Goal: Transaction & Acquisition: Obtain resource

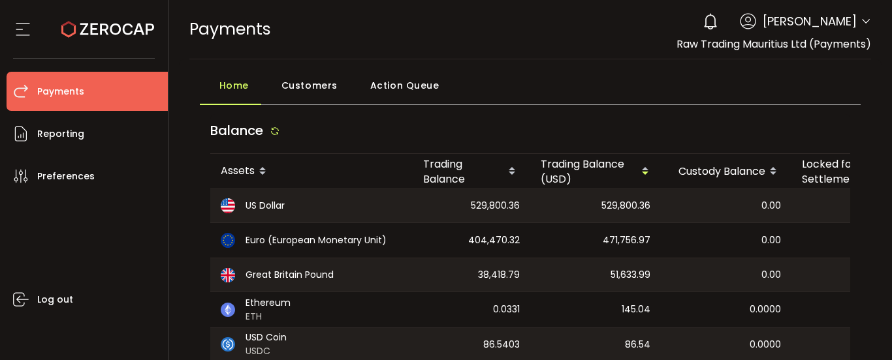
click at [592, 40] on div "PAYMENTS Buy Power $0.00 USD Payments Payments Verify Your Identity 0 [PERSON_N…" at bounding box center [530, 29] width 682 height 59
click at [855, 20] on div "0 [PERSON_NAME] Account Capital Point Trading Ltd. (Payments) (de1af4) Capital …" at bounding box center [783, 21] width 175 height 29
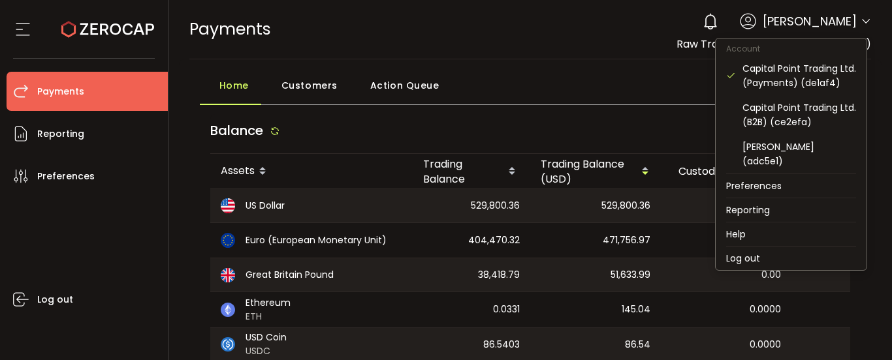
click at [861, 20] on icon at bounding box center [866, 21] width 10 height 10
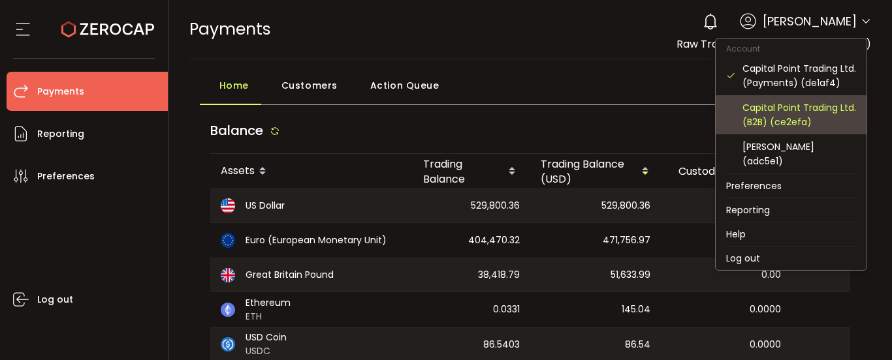
click at [807, 118] on div "Capital Point Trading Ltd. (B2B) (ce2efa)" at bounding box center [799, 115] width 114 height 29
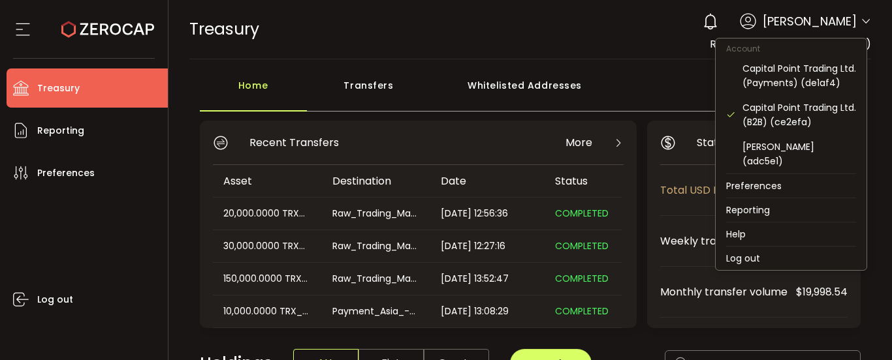
click at [865, 22] on icon at bounding box center [866, 21] width 10 height 10
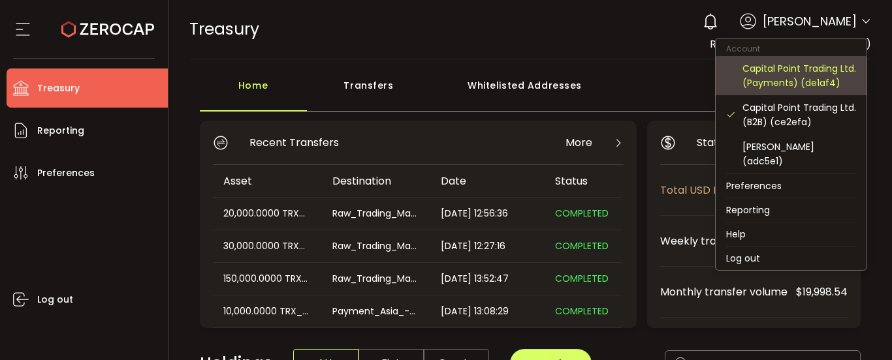
click at [776, 73] on div "Capital Point Trading Ltd. (Payments) (de1af4)" at bounding box center [799, 75] width 114 height 29
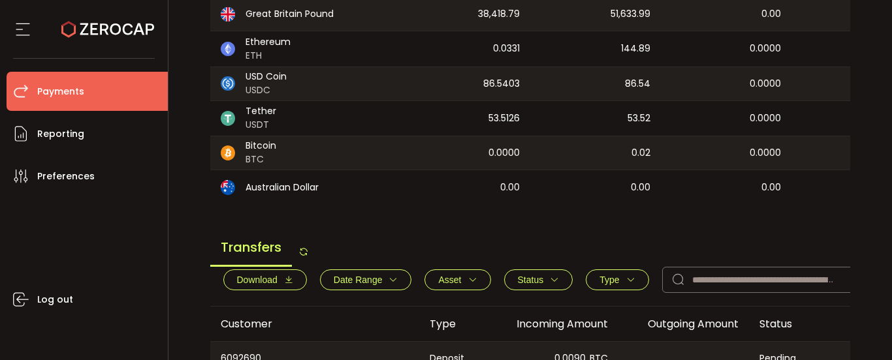
scroll to position [326, 0]
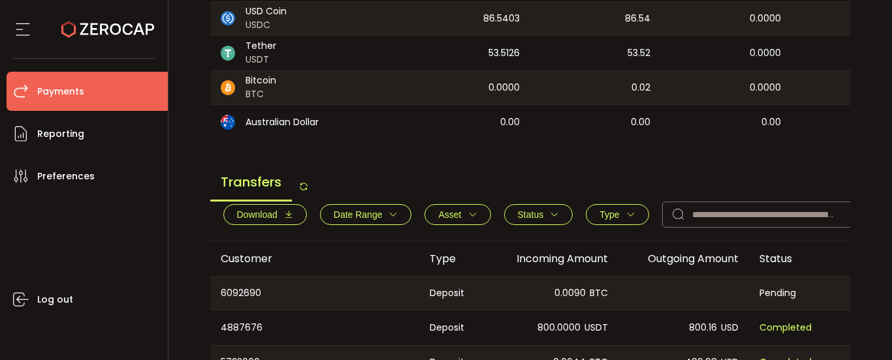
click at [294, 217] on button "Download" at bounding box center [265, 214] width 84 height 21
